Goal: Task Accomplishment & Management: Manage account settings

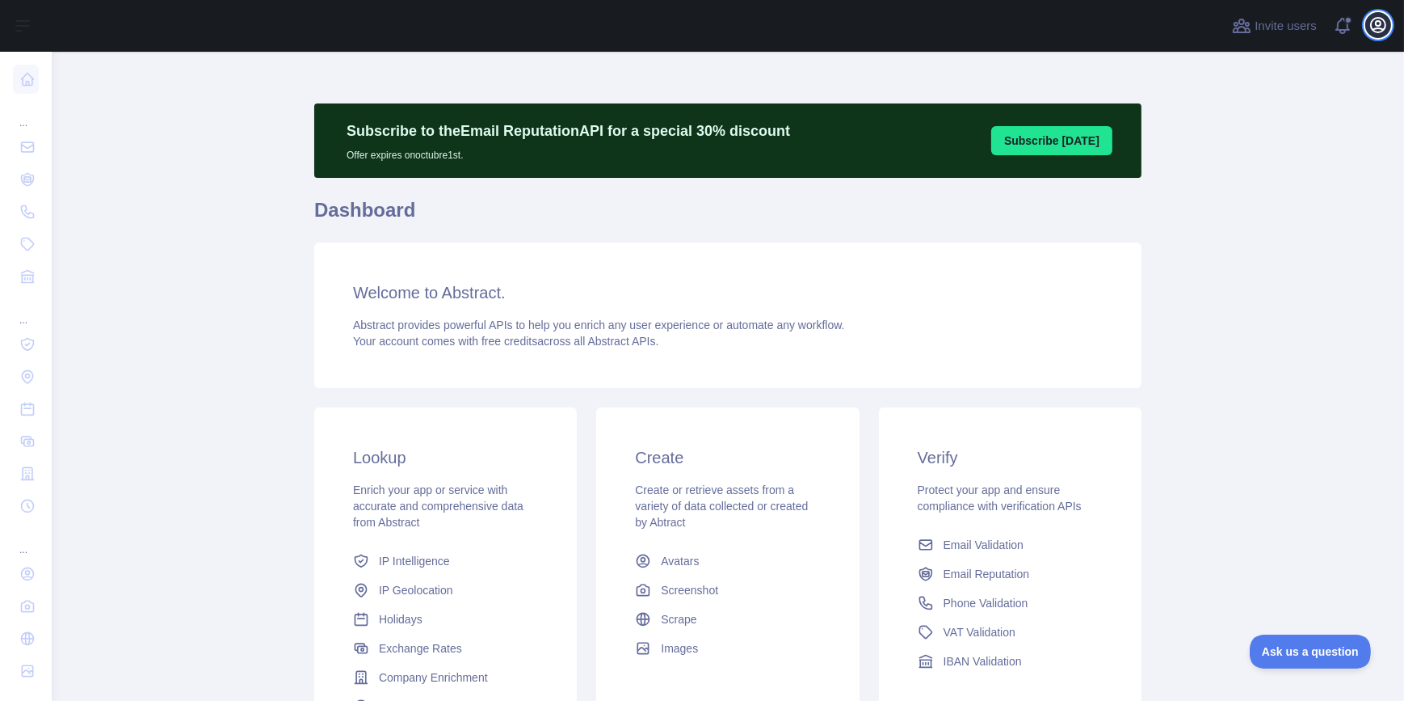
click at [1377, 26] on icon "button" at bounding box center [1378, 25] width 15 height 15
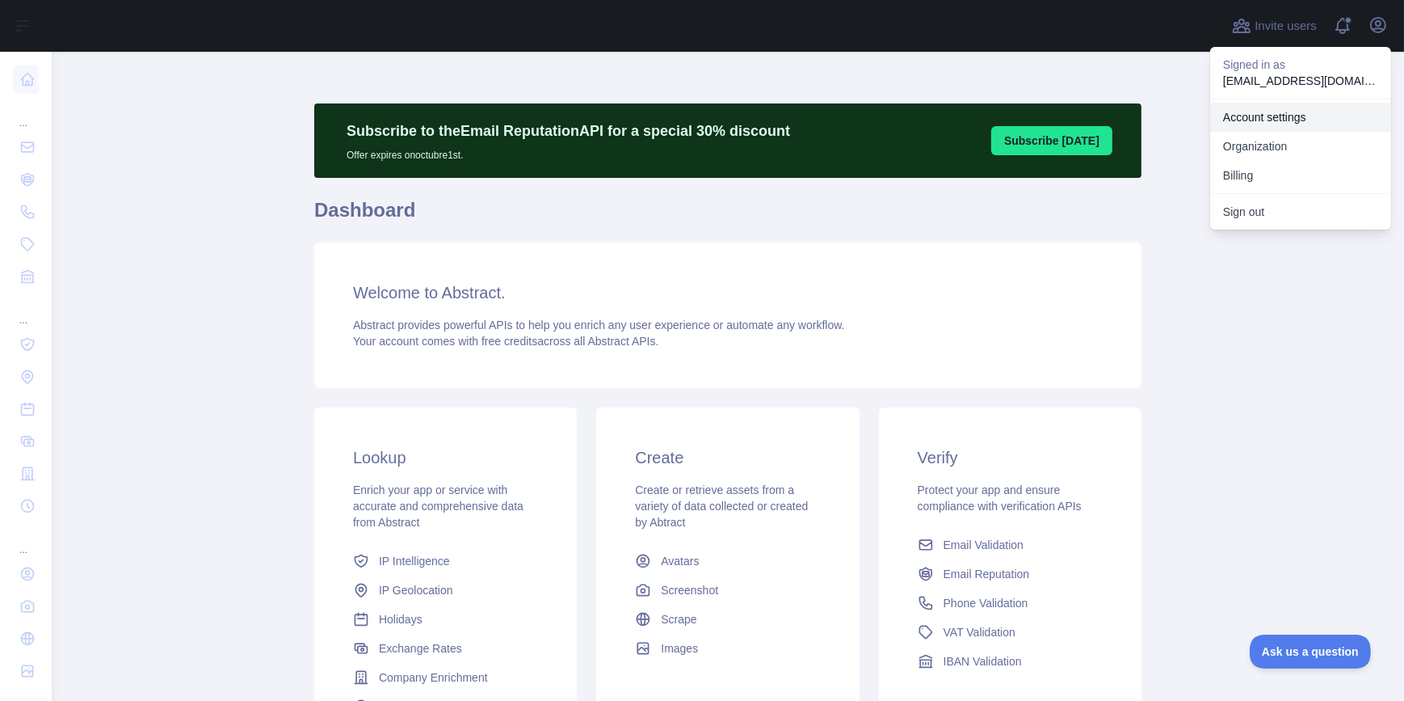
click at [1275, 114] on link "Account settings" at bounding box center [1300, 117] width 181 height 29
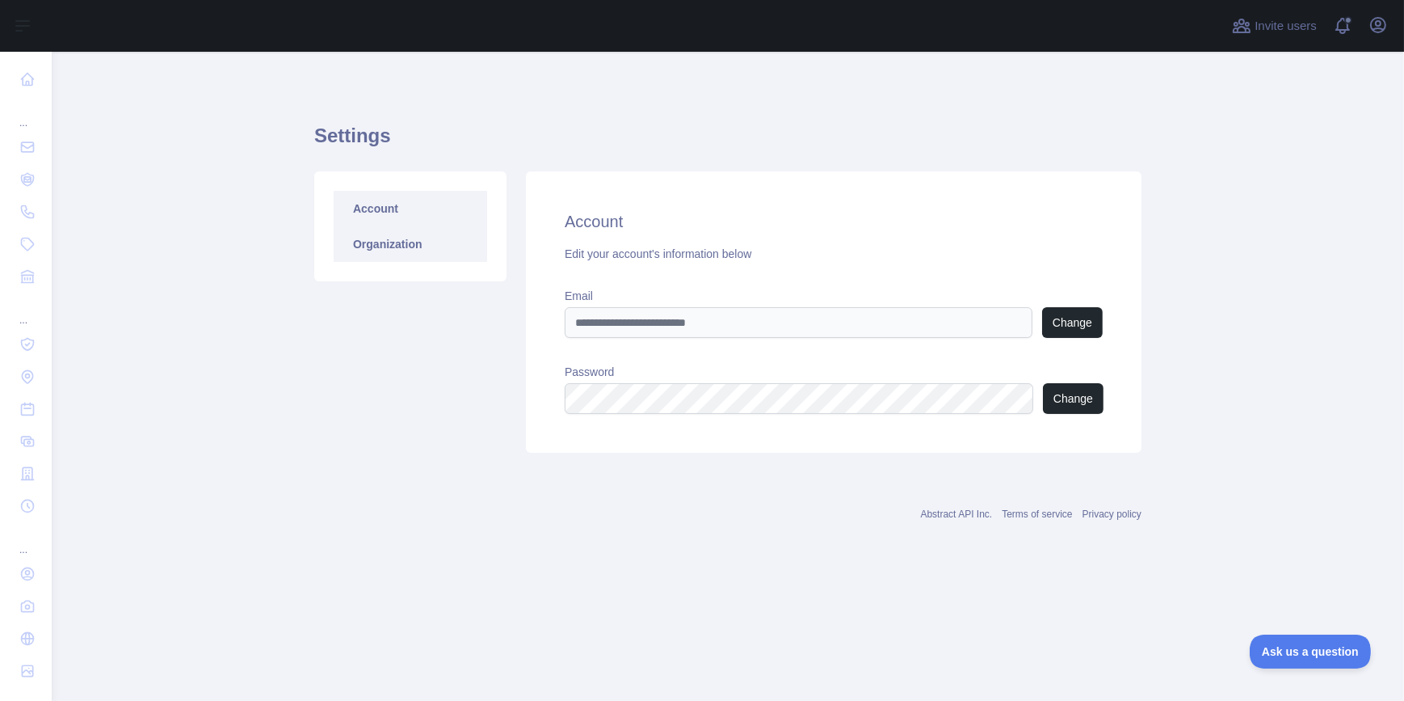
click at [392, 242] on link "Organization" at bounding box center [411, 244] width 154 height 36
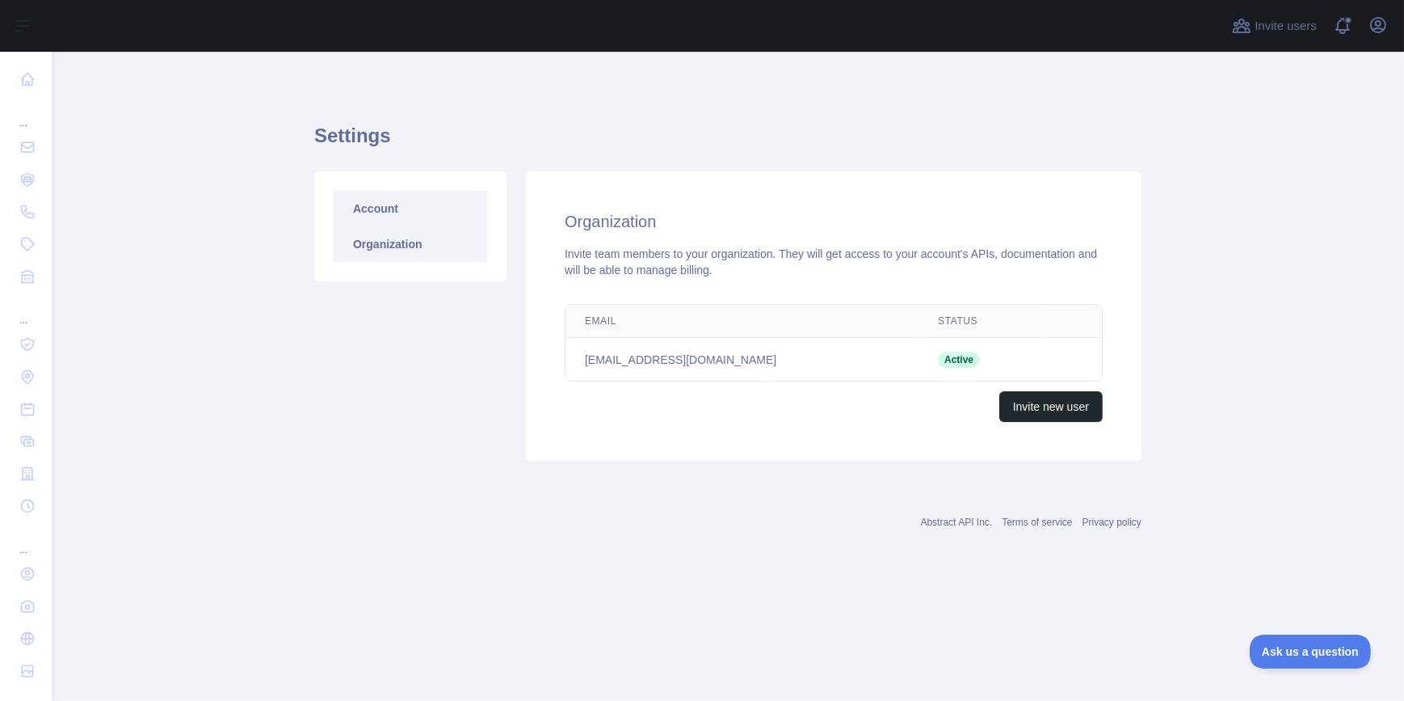
click at [402, 217] on link "Account" at bounding box center [411, 209] width 154 height 36
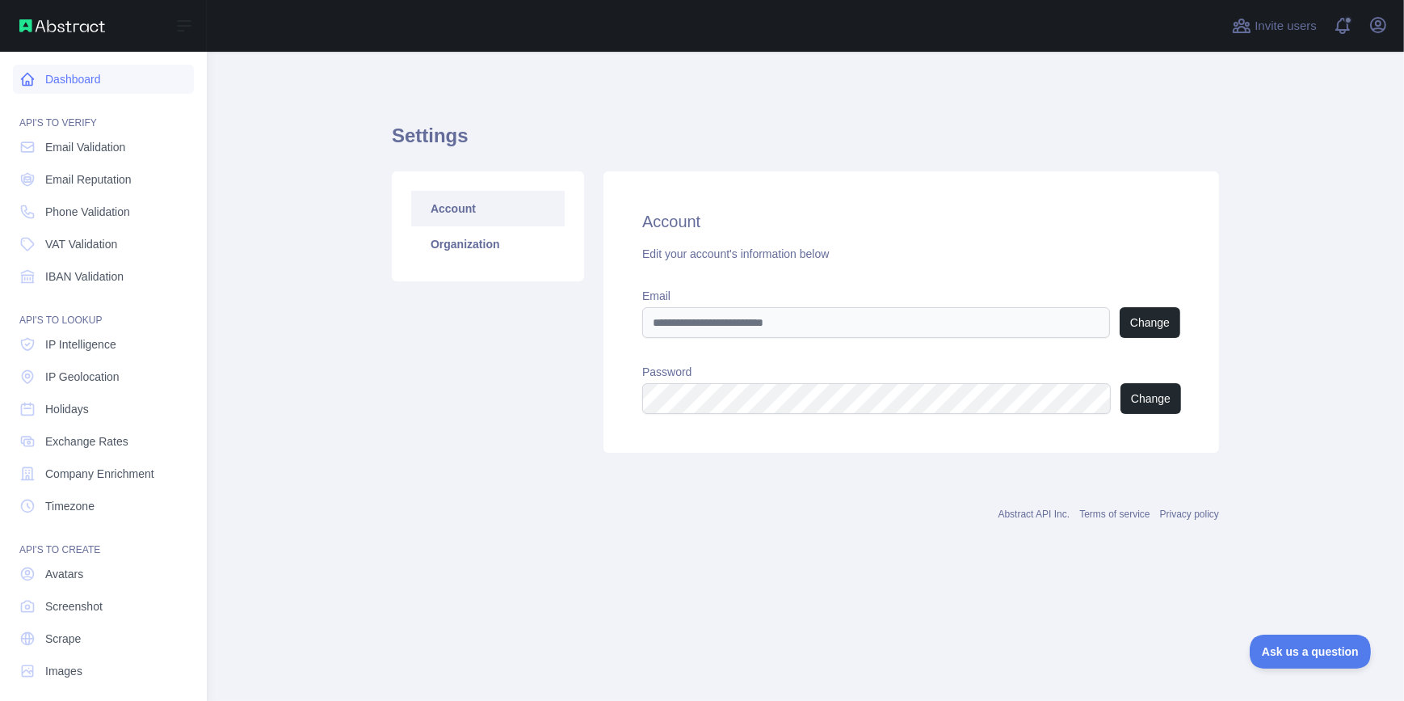
click at [95, 88] on link "Dashboard" at bounding box center [103, 79] width 181 height 29
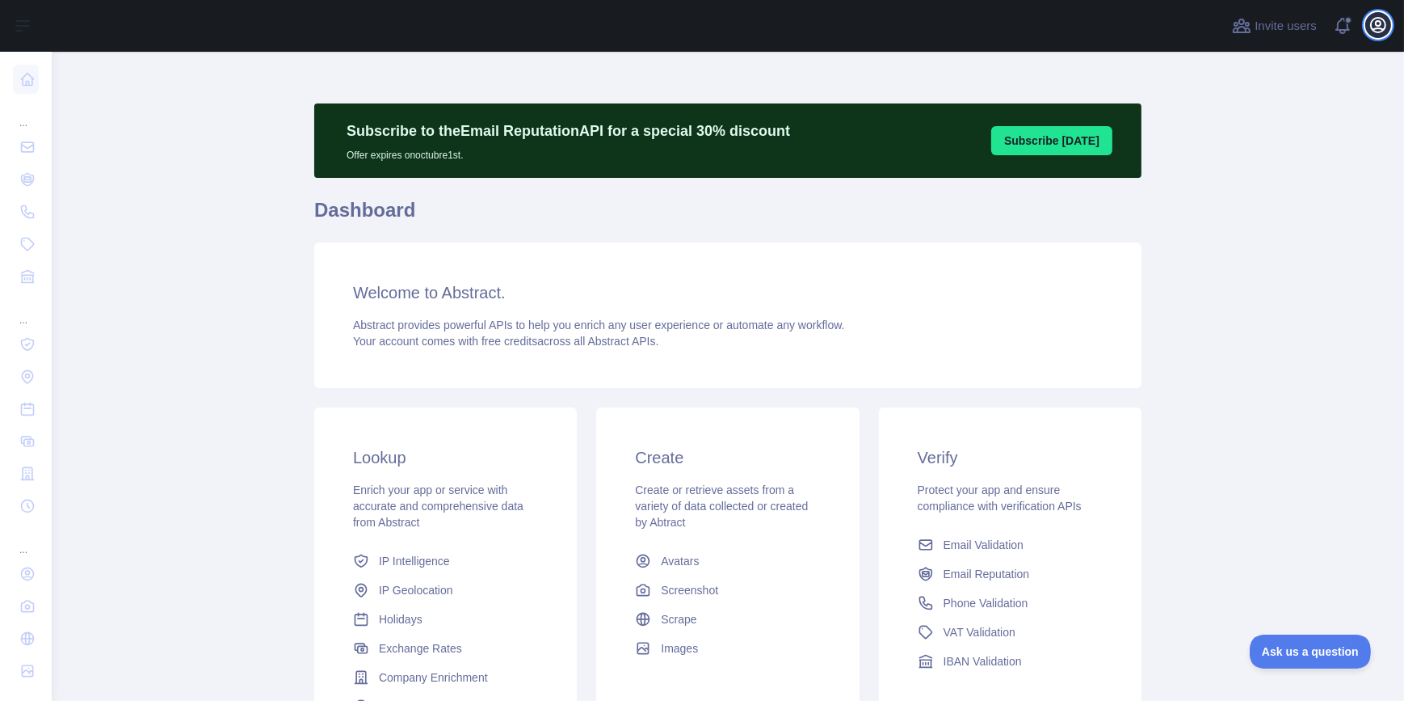
click at [1375, 23] on icon "button" at bounding box center [1378, 25] width 15 height 15
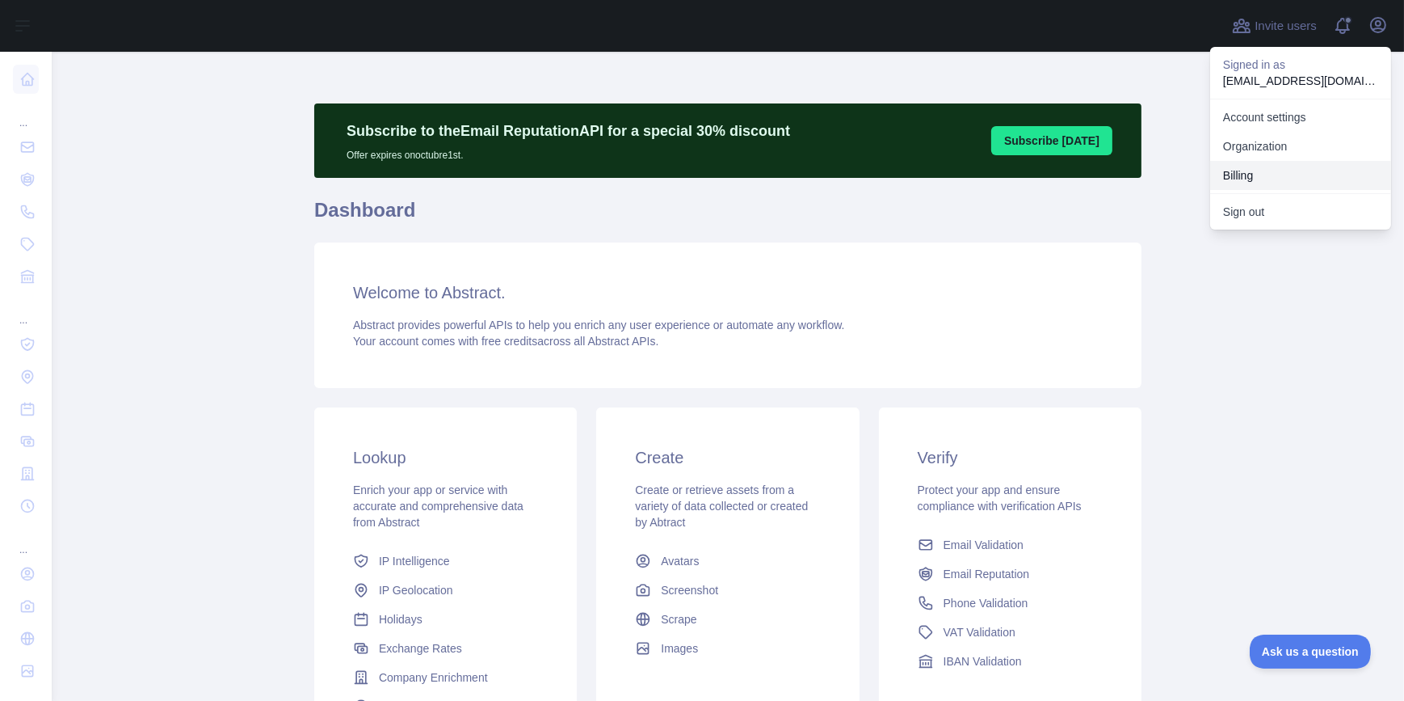
click at [1258, 179] on button "Billing" at bounding box center [1300, 175] width 181 height 29
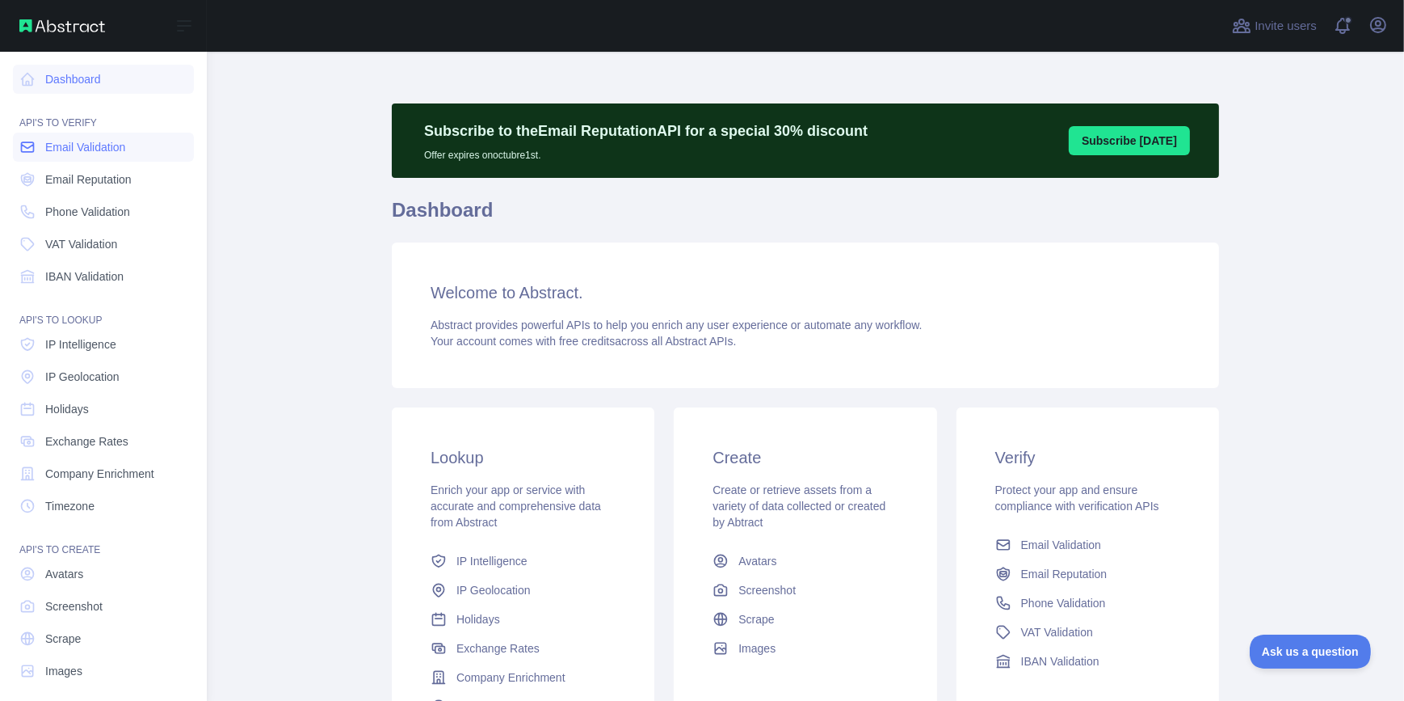
click at [129, 150] on link "Email Validation" at bounding box center [103, 147] width 181 height 29
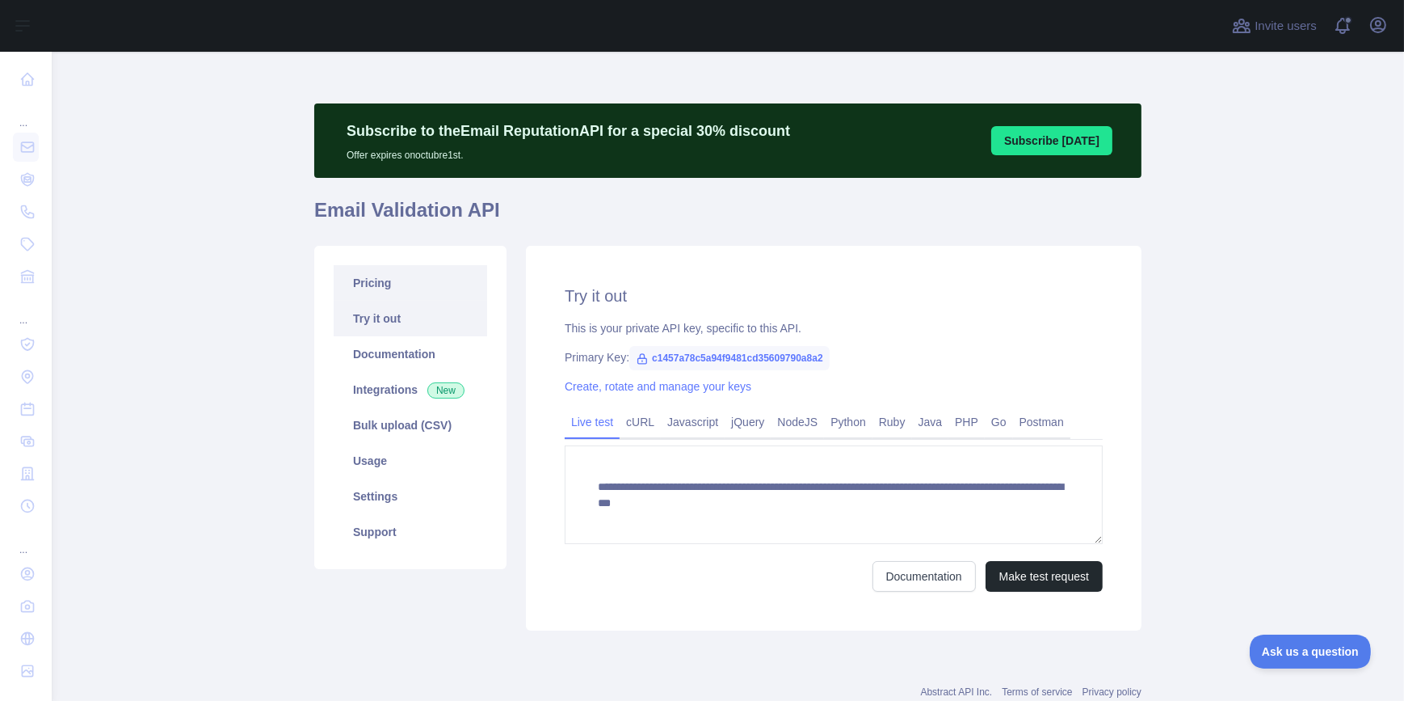
click at [398, 288] on link "Pricing" at bounding box center [411, 283] width 154 height 36
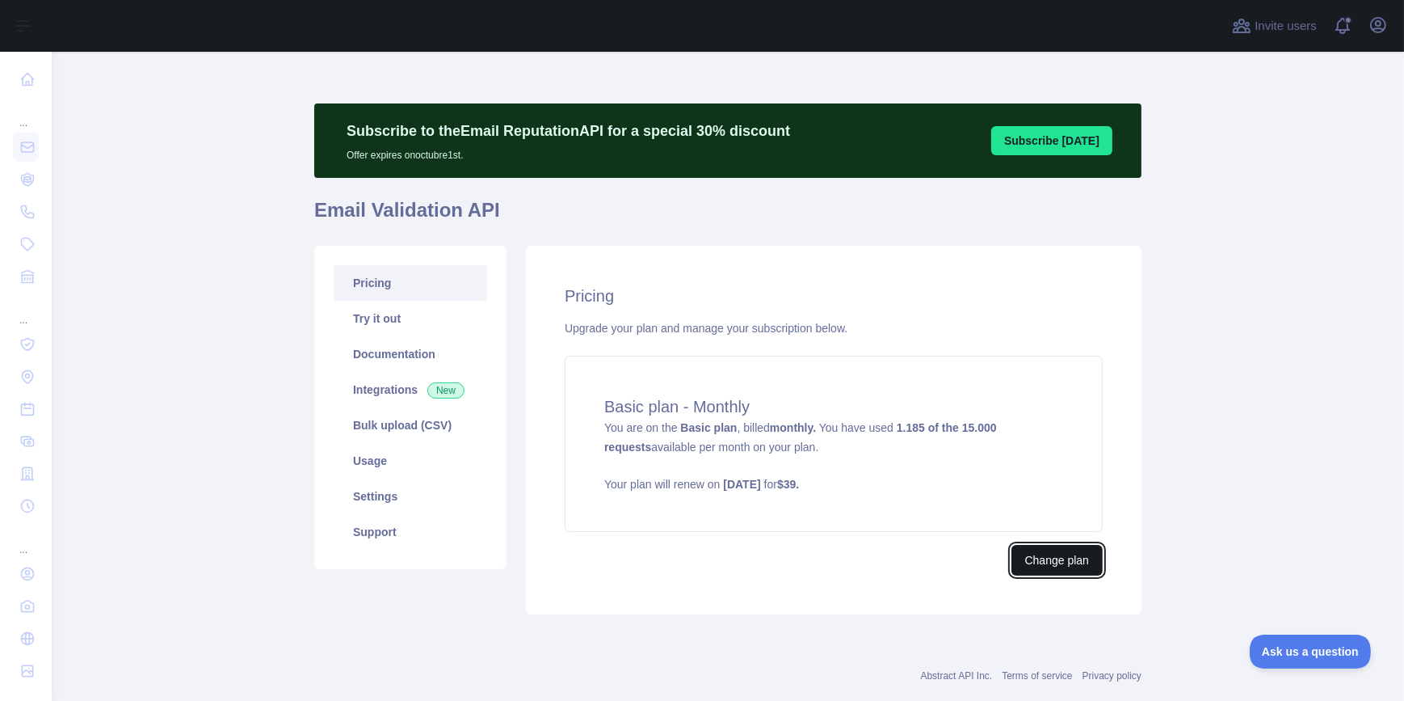
click at [1068, 559] on button "Change plan" at bounding box center [1057, 560] width 91 height 31
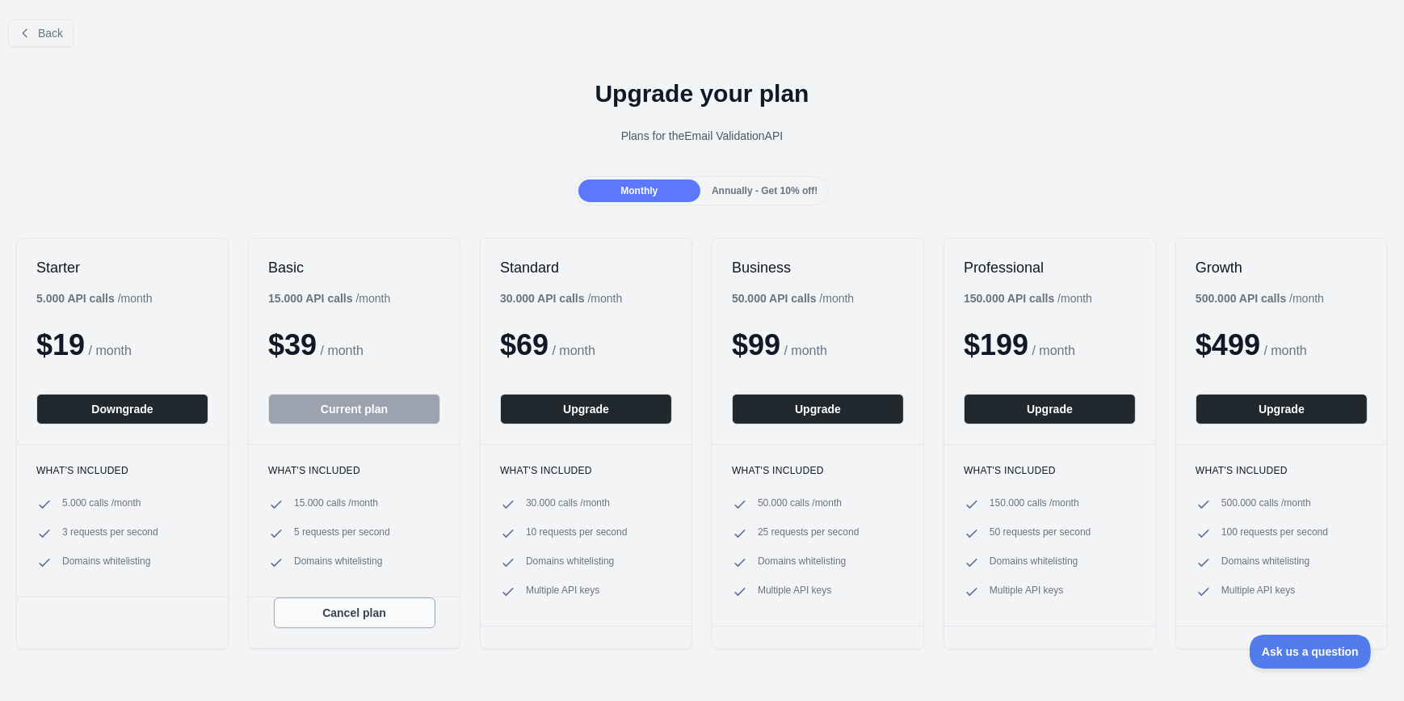
click at [373, 617] on button "Cancel plan" at bounding box center [355, 612] width 162 height 31
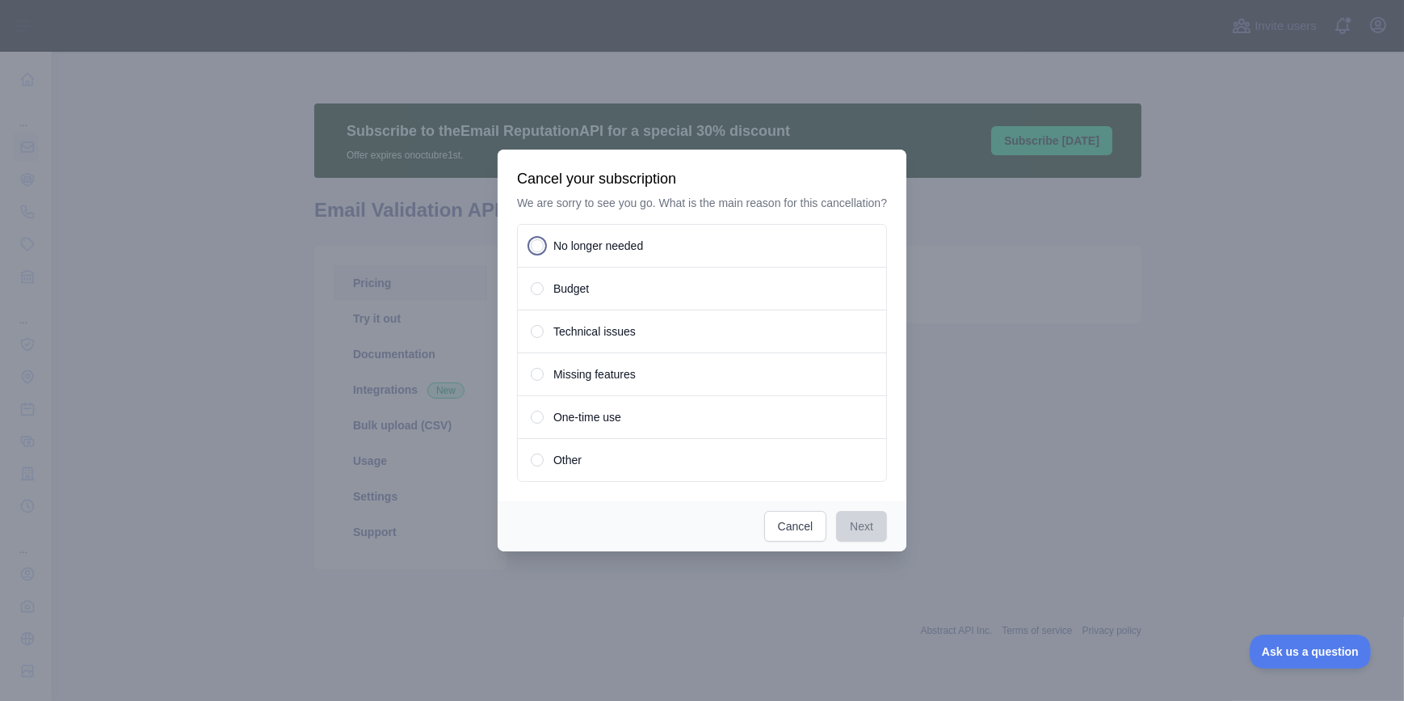
click at [554, 284] on div "Budget" at bounding box center [702, 289] width 370 height 44
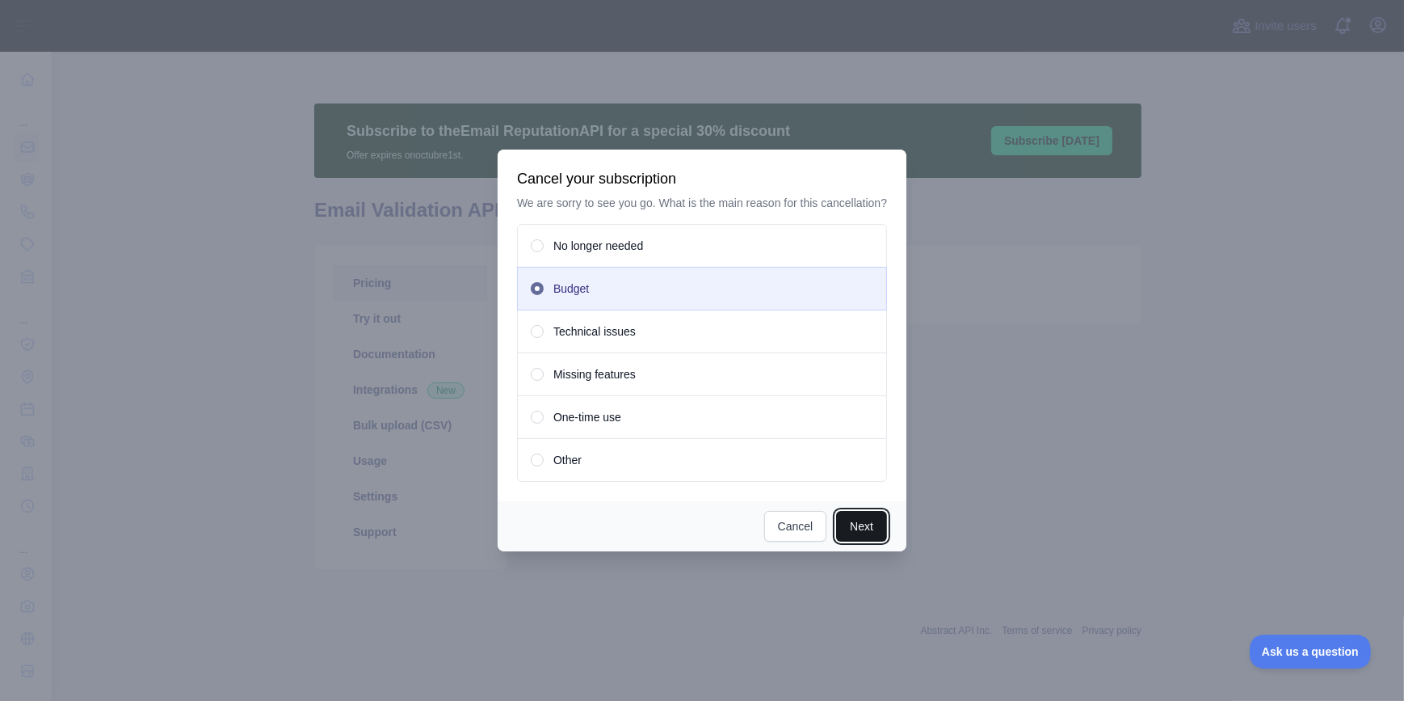
click at [865, 524] on button "Next" at bounding box center [861, 526] width 51 height 31
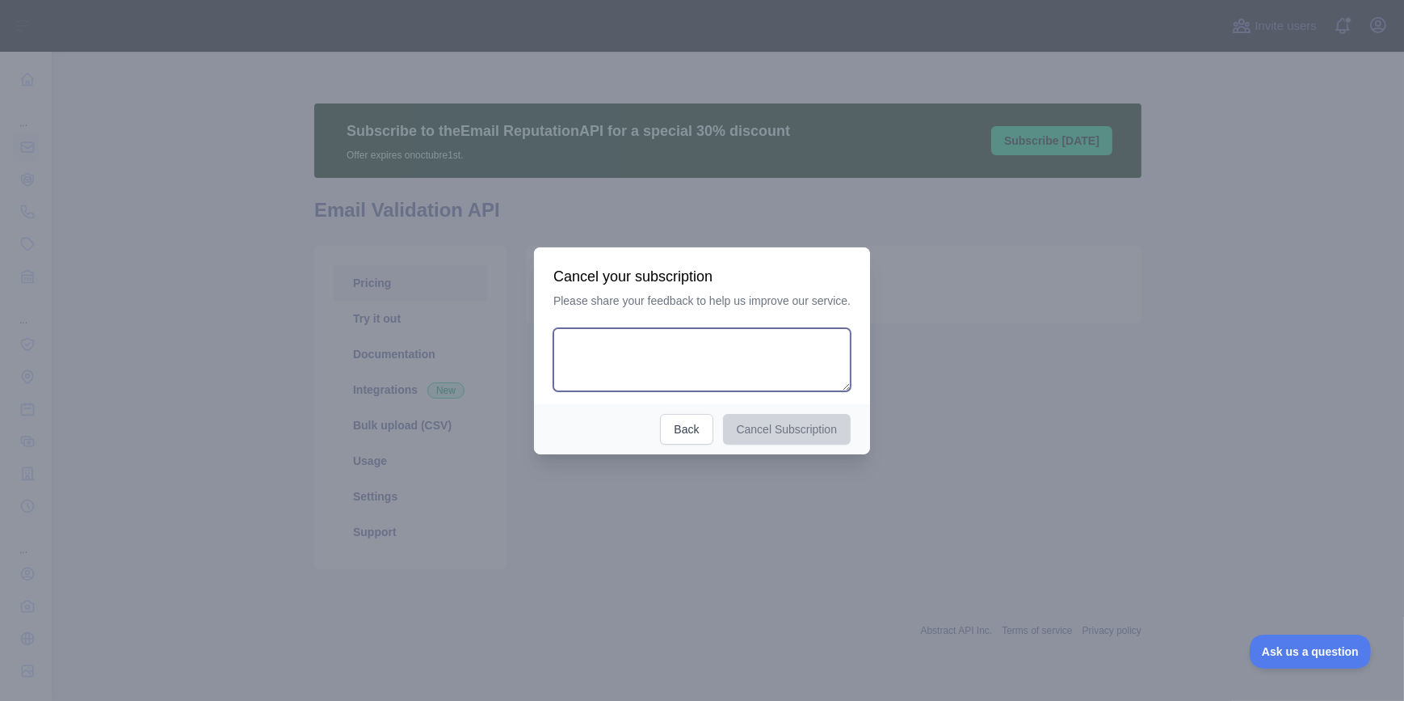
click at [725, 357] on textarea at bounding box center [701, 359] width 297 height 63
paste textarea "**********"
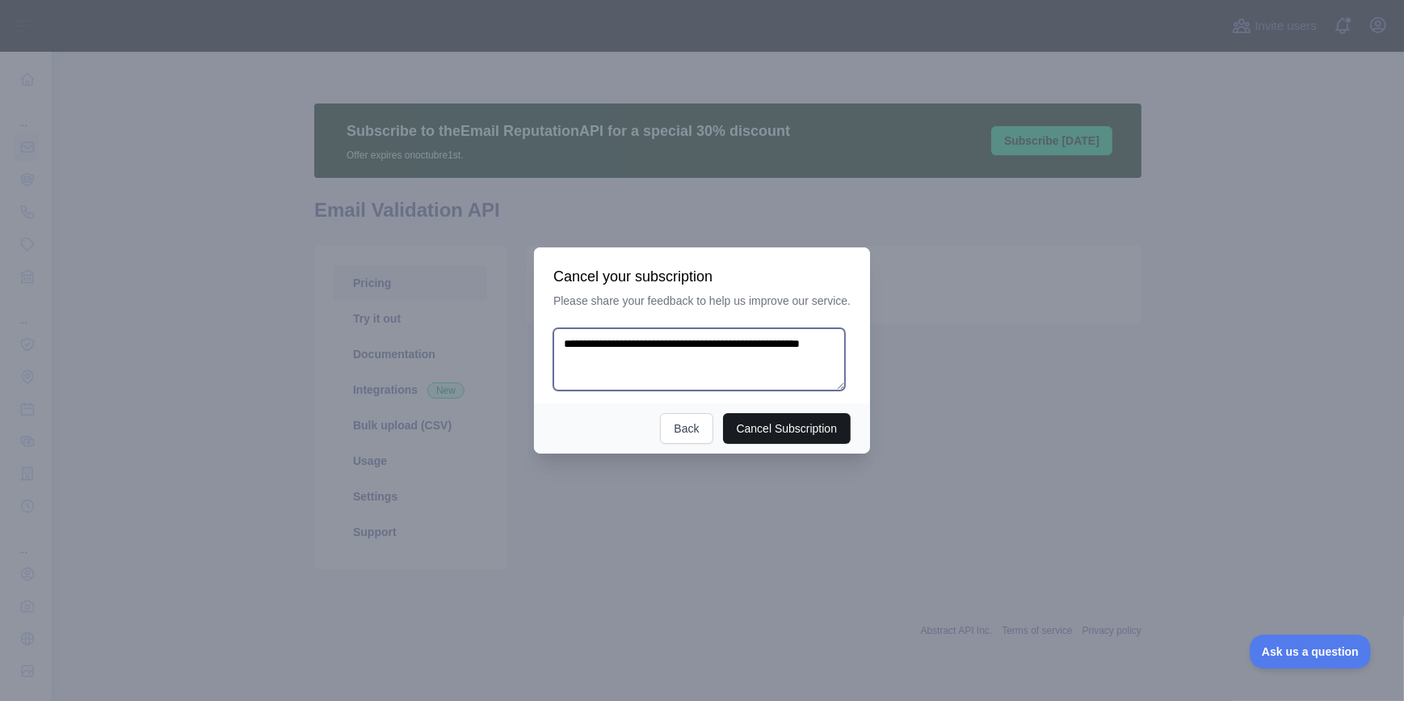
type textarea "**********"
click at [811, 430] on button "Cancel Subscription" at bounding box center [787, 428] width 128 height 31
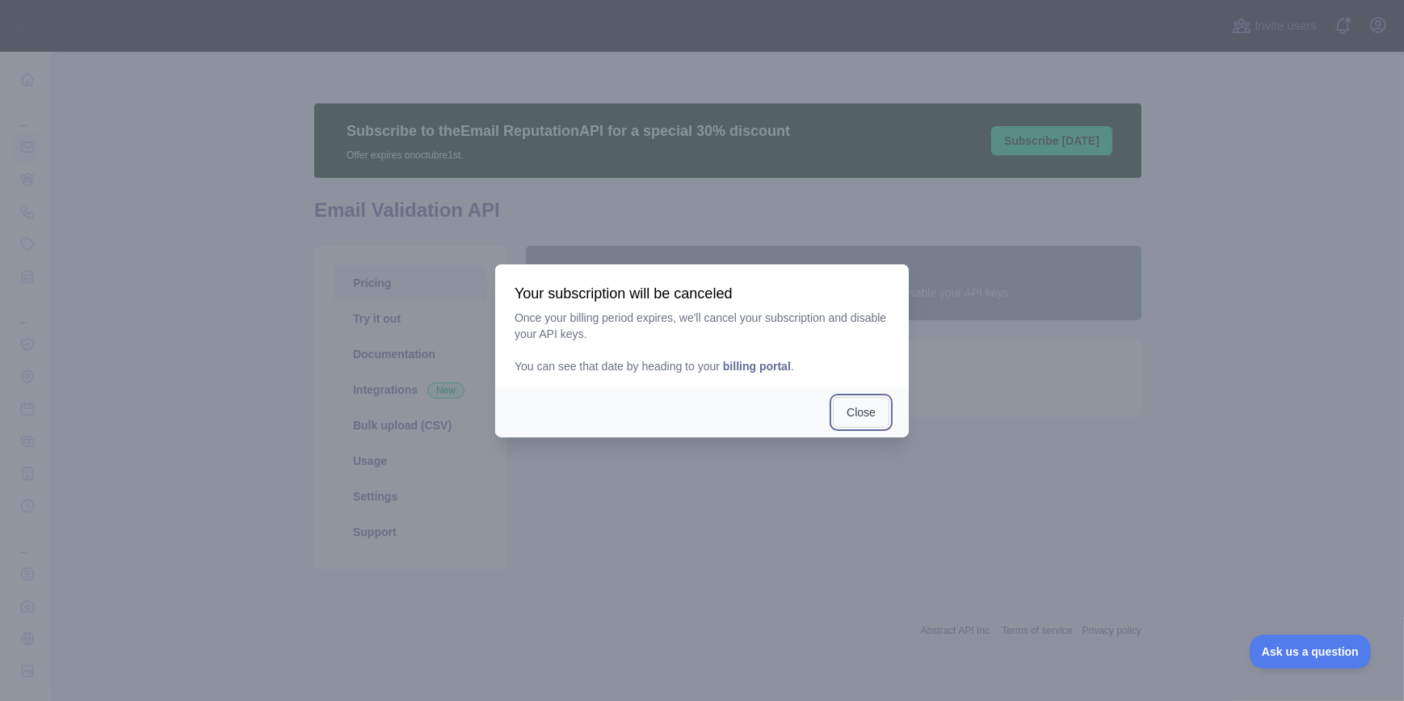
click at [865, 409] on button "Close" at bounding box center [861, 412] width 57 height 31
